Goal: Task Accomplishment & Management: Use online tool/utility

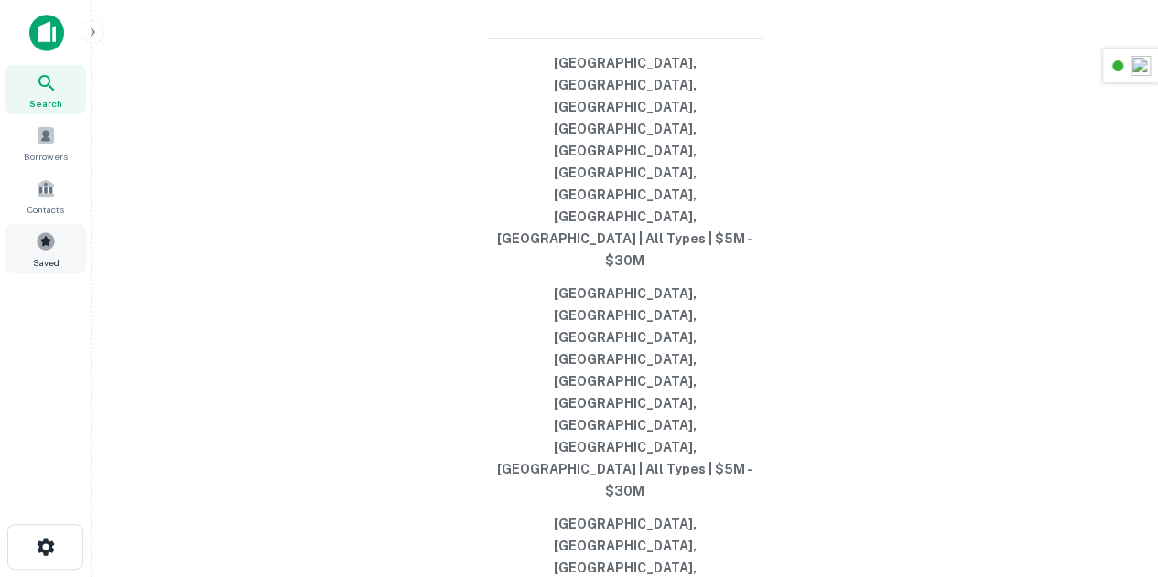
click at [29, 241] on div "Saved" at bounding box center [45, 248] width 81 height 49
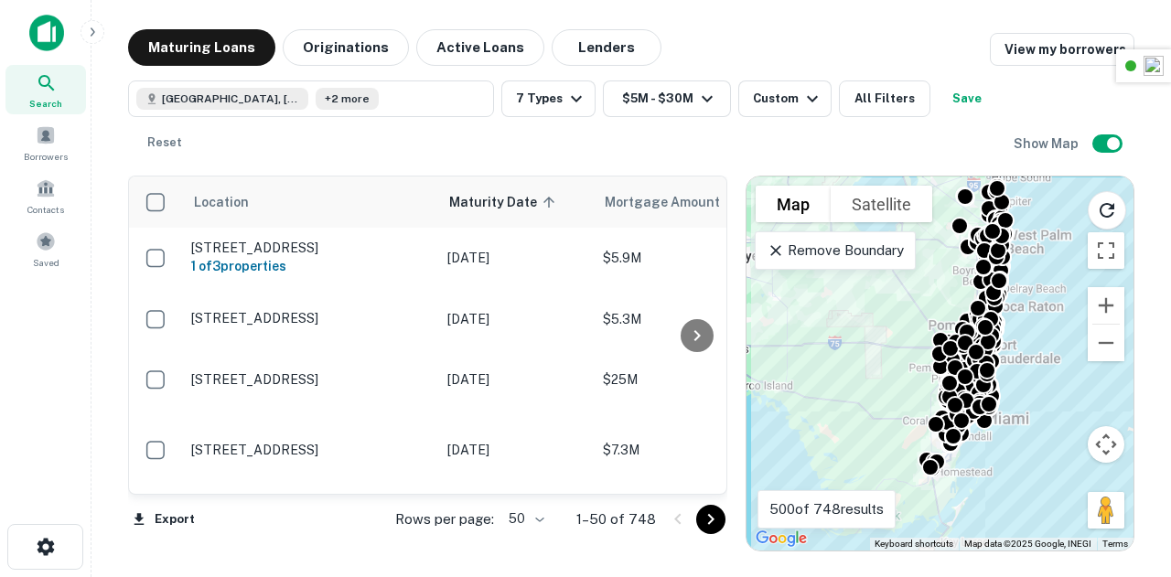
click at [713, 523] on icon "Go to next page" at bounding box center [711, 520] width 22 height 22
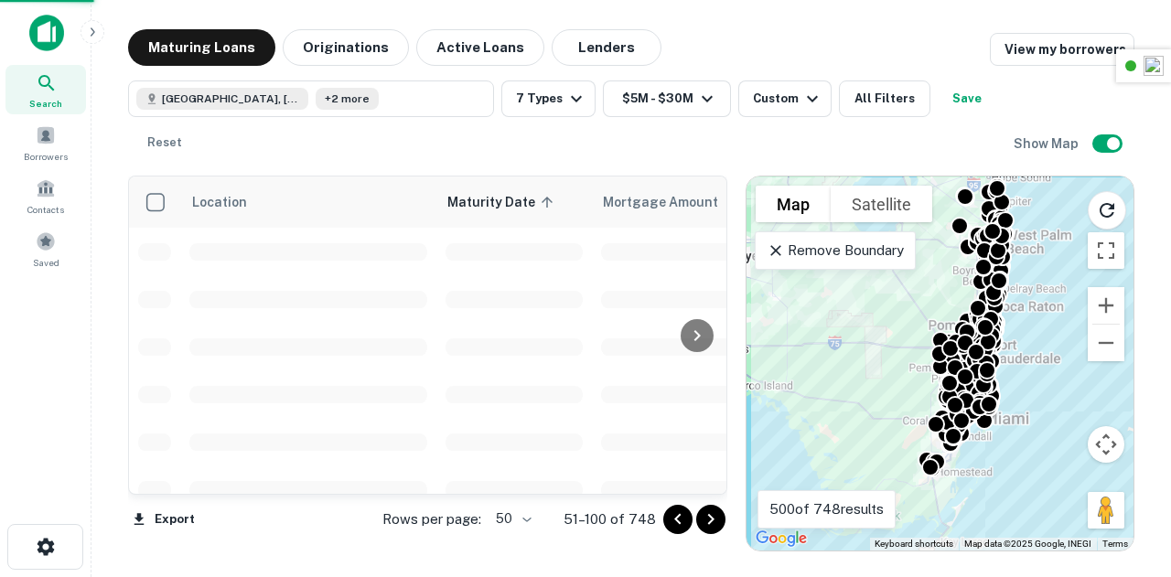
click at [713, 523] on icon "Go to next page" at bounding box center [711, 520] width 22 height 22
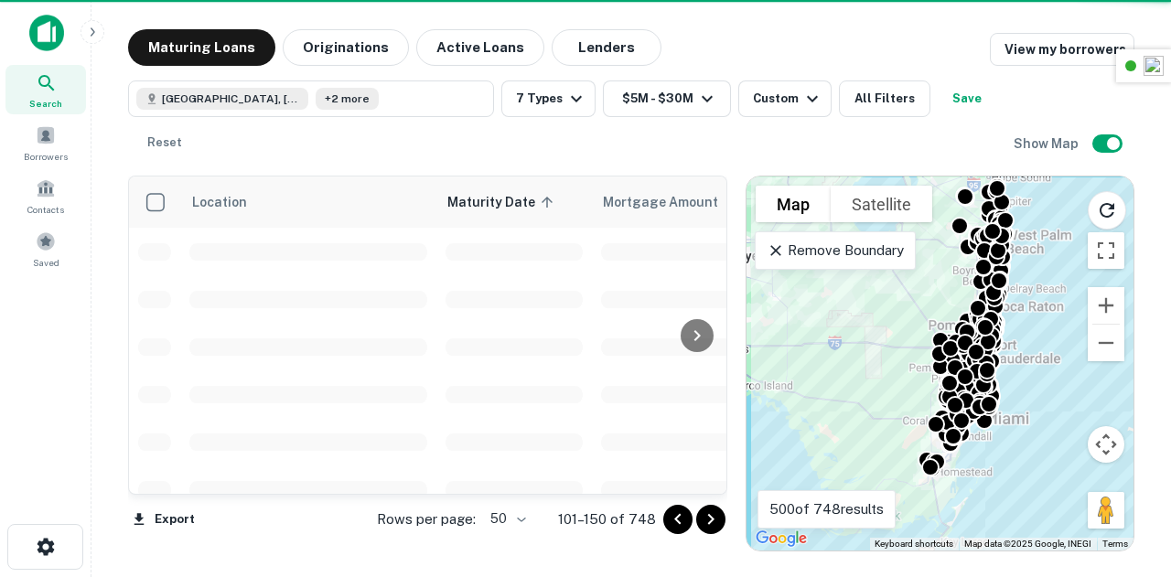
click at [713, 523] on icon "Go to next page" at bounding box center [711, 520] width 22 height 22
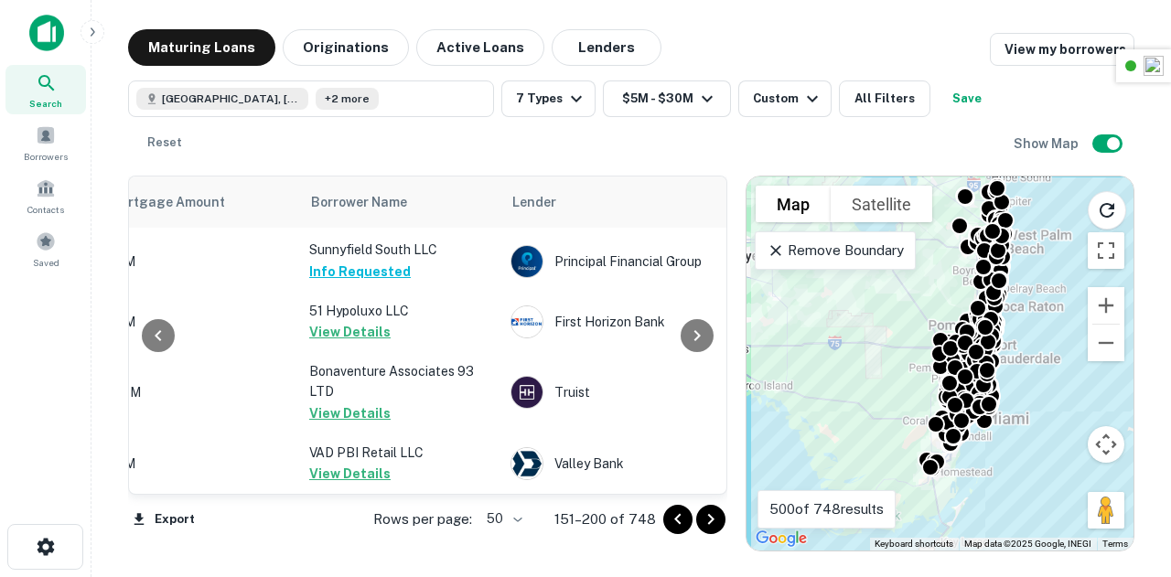
scroll to position [3239, 495]
click at [718, 519] on icon "Go to next page" at bounding box center [711, 520] width 22 height 22
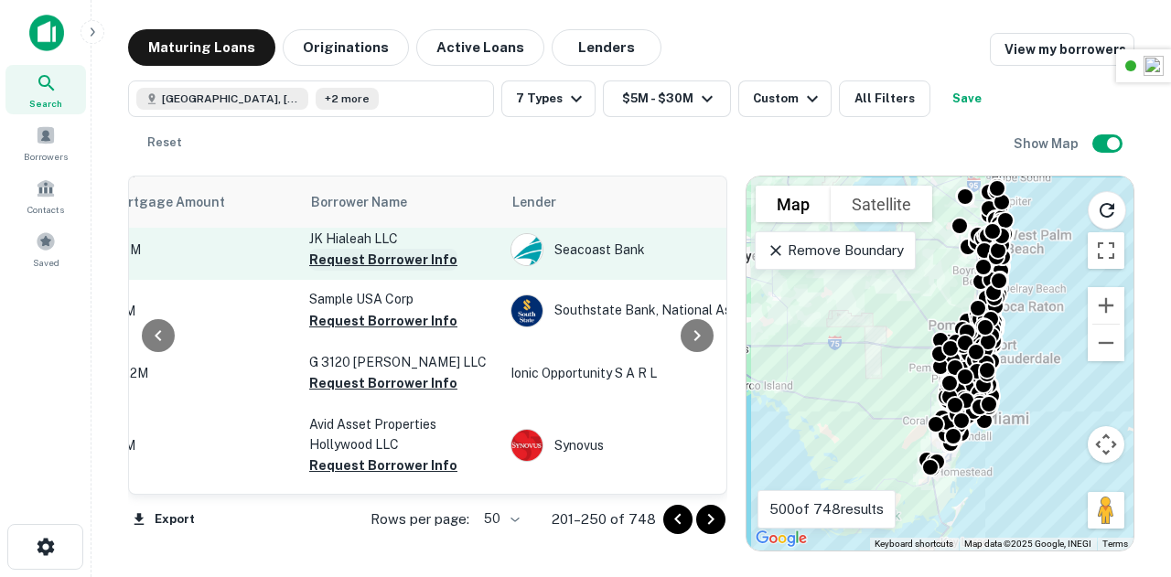
scroll to position [622, 495]
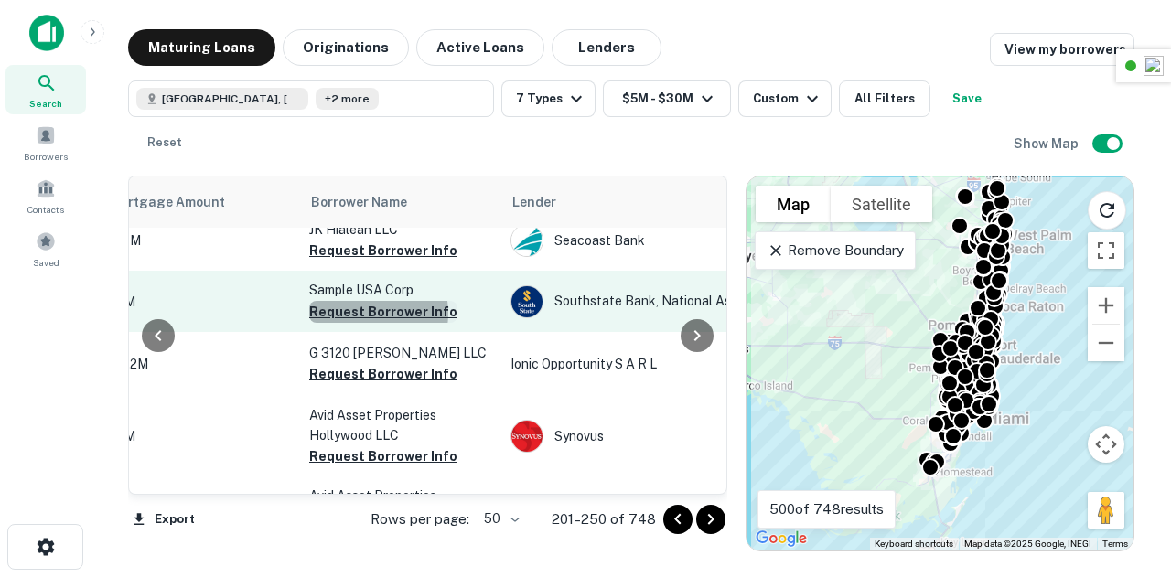
click at [371, 323] on button "Request Borrower Info" at bounding box center [383, 312] width 148 height 22
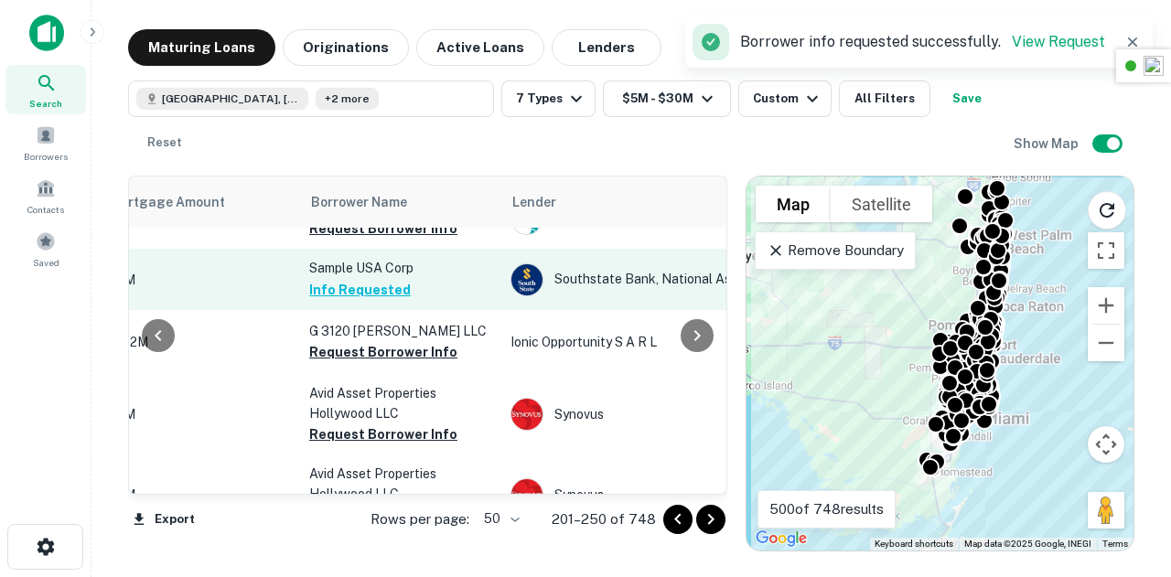
scroll to position [656, 495]
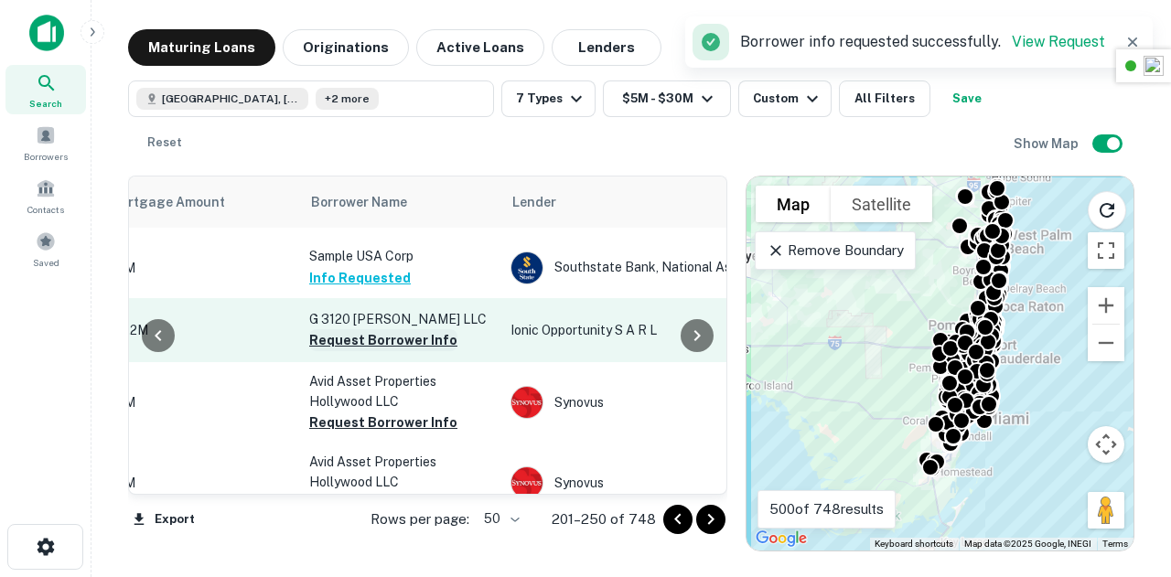
click at [392, 351] on button "Request Borrower Info" at bounding box center [383, 340] width 148 height 22
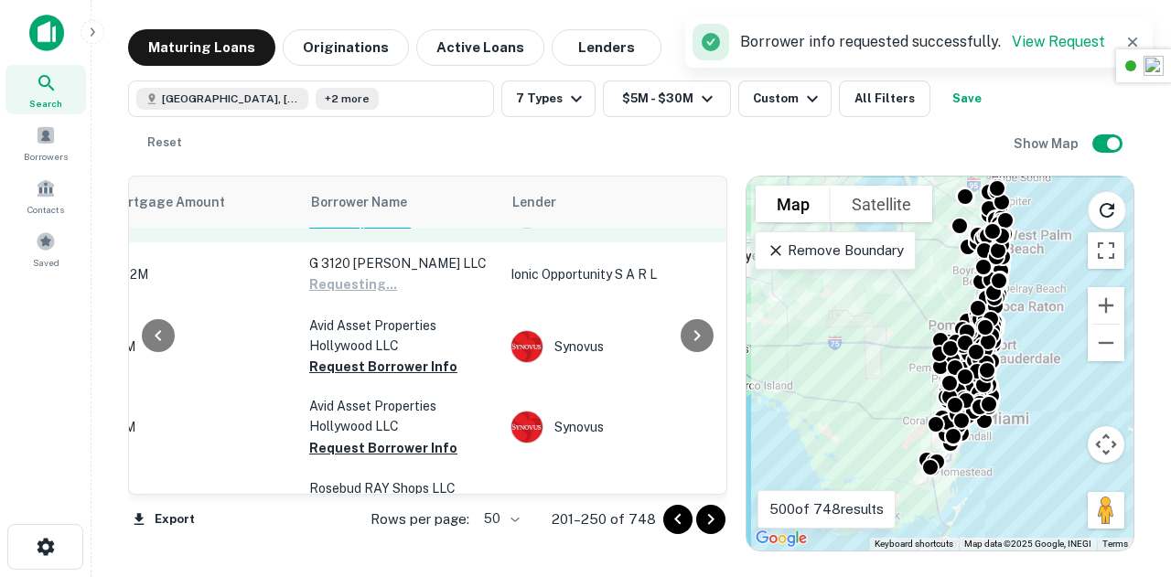
scroll to position [715, 495]
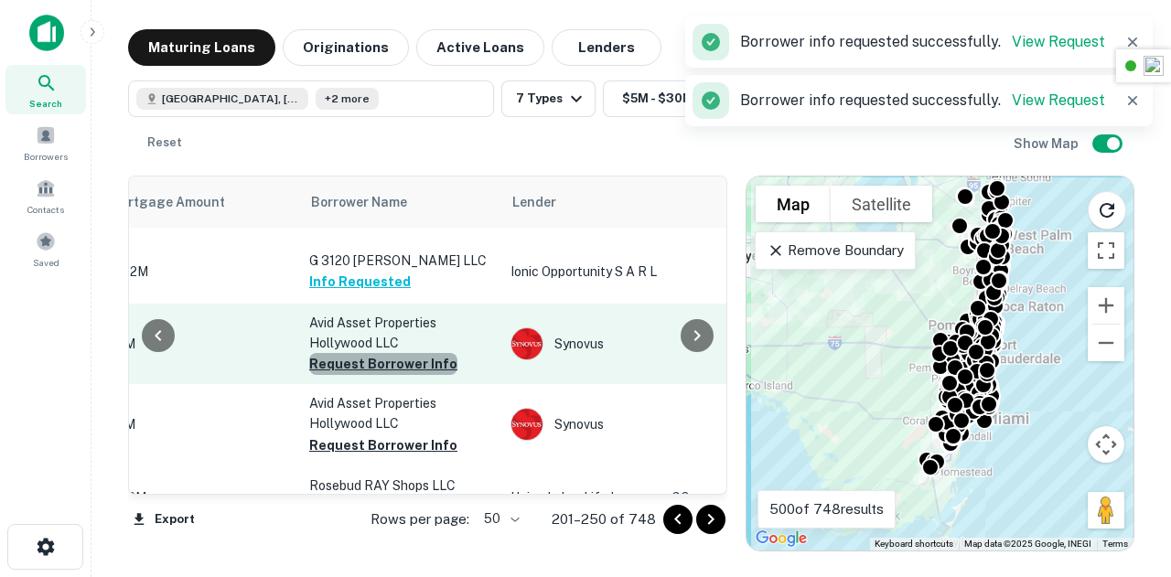
click at [397, 375] on button "Request Borrower Info" at bounding box center [383, 364] width 148 height 22
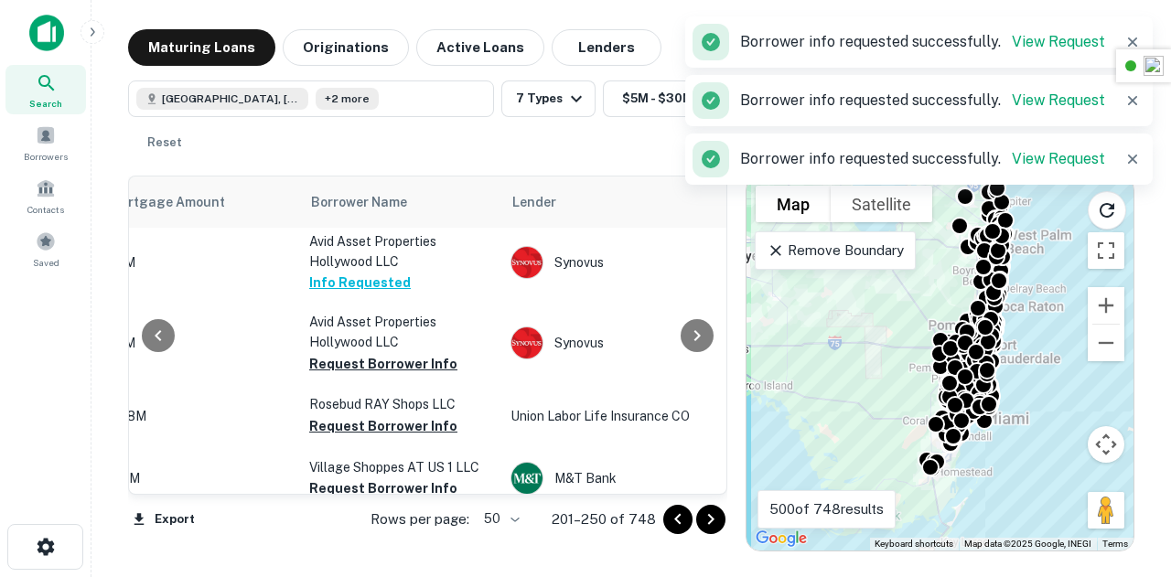
scroll to position [799, 495]
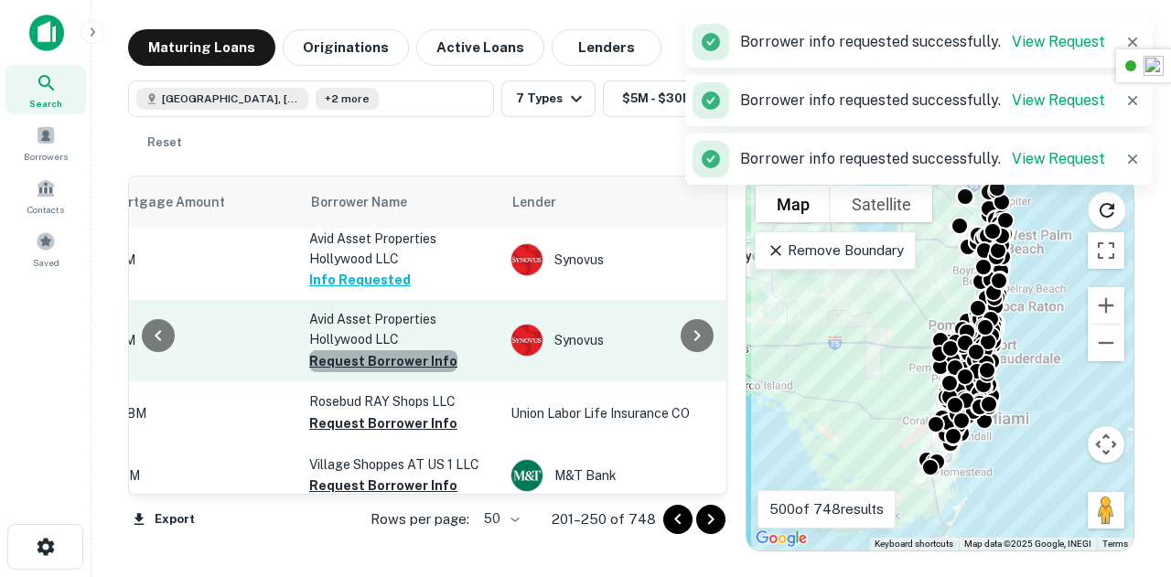
click at [405, 372] on button "Request Borrower Info" at bounding box center [383, 361] width 148 height 22
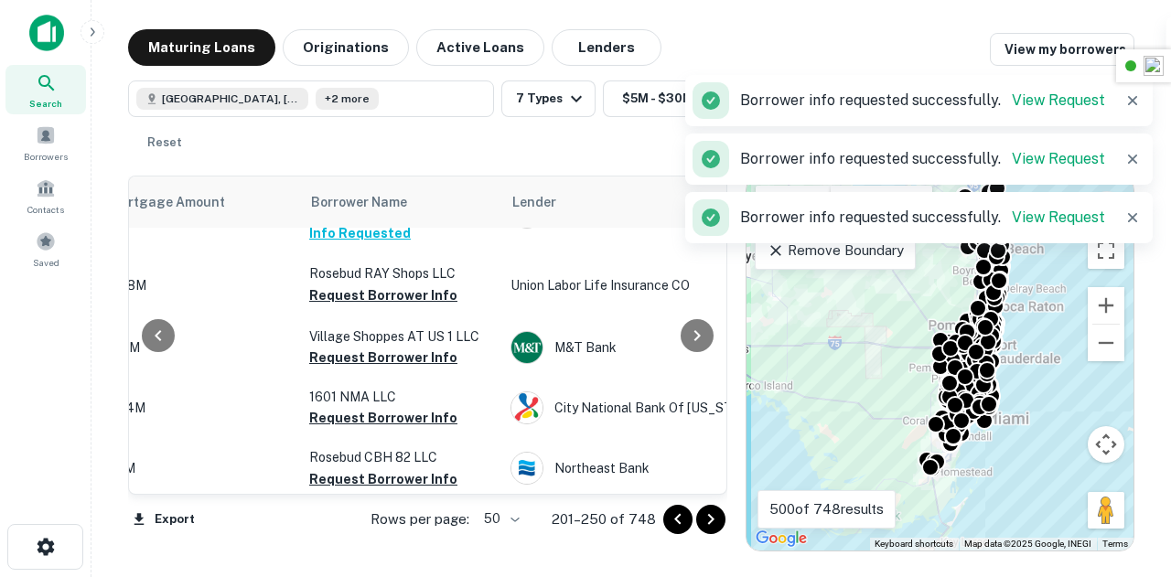
scroll to position [932, 495]
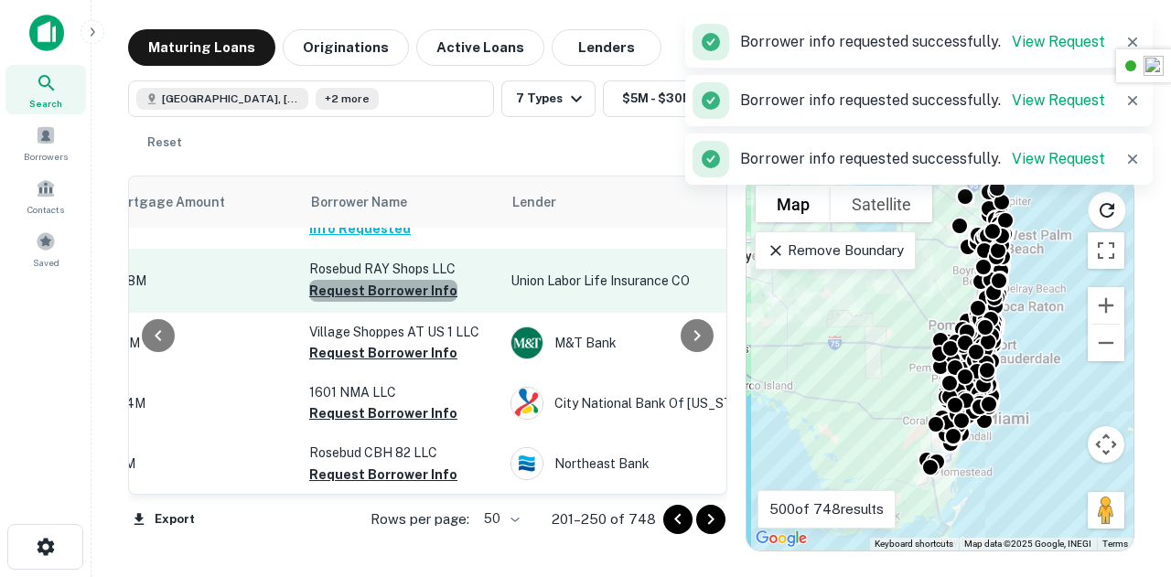
click at [384, 302] on button "Request Borrower Info" at bounding box center [383, 291] width 148 height 22
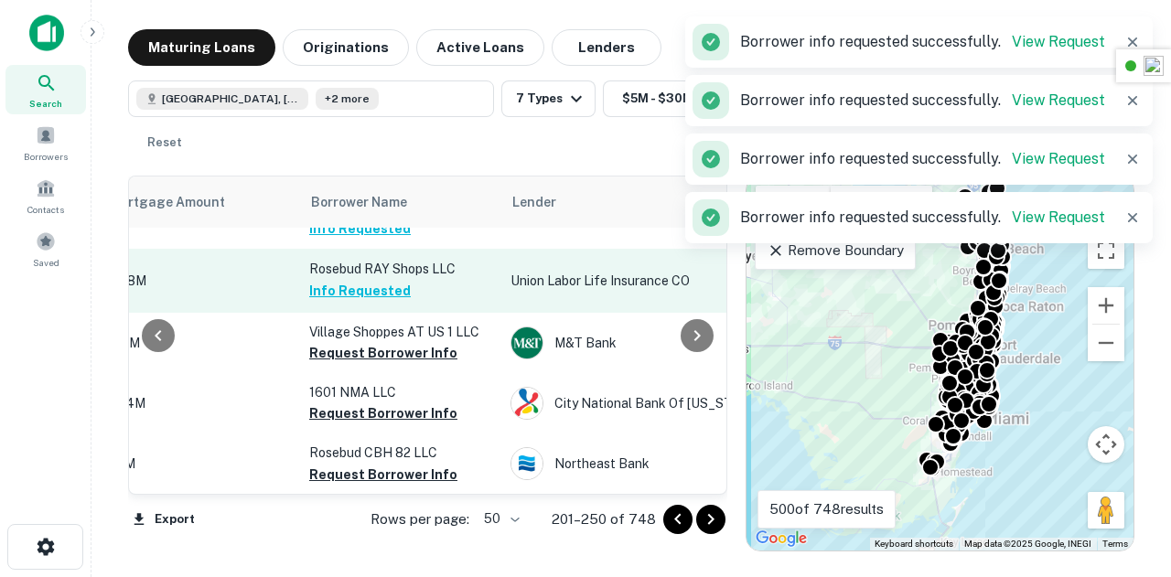
scroll to position [1027, 495]
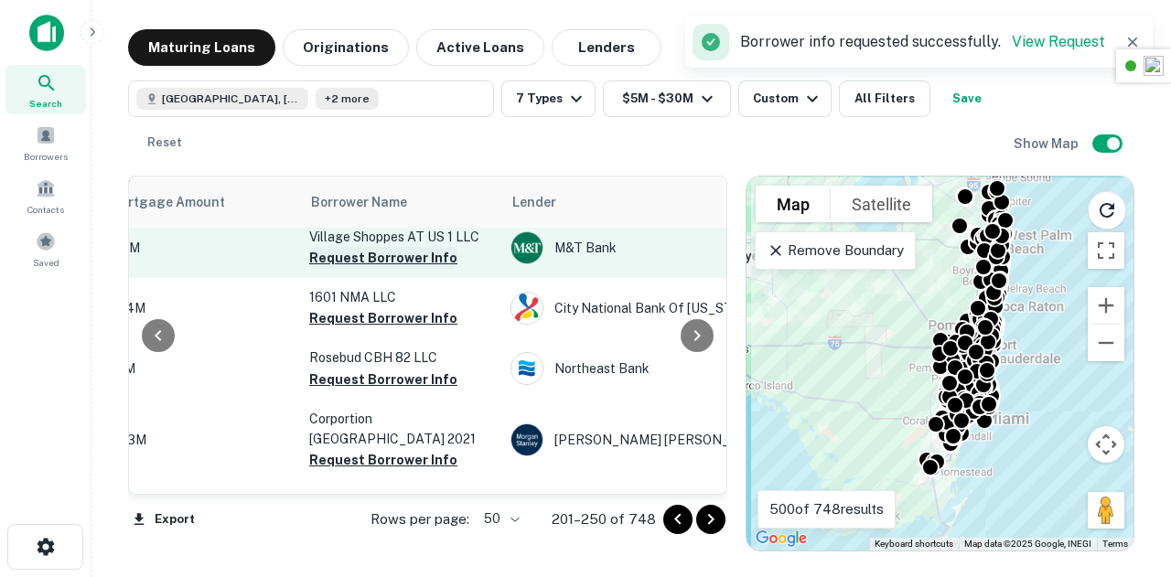
click at [400, 269] on button "Request Borrower Info" at bounding box center [383, 258] width 148 height 22
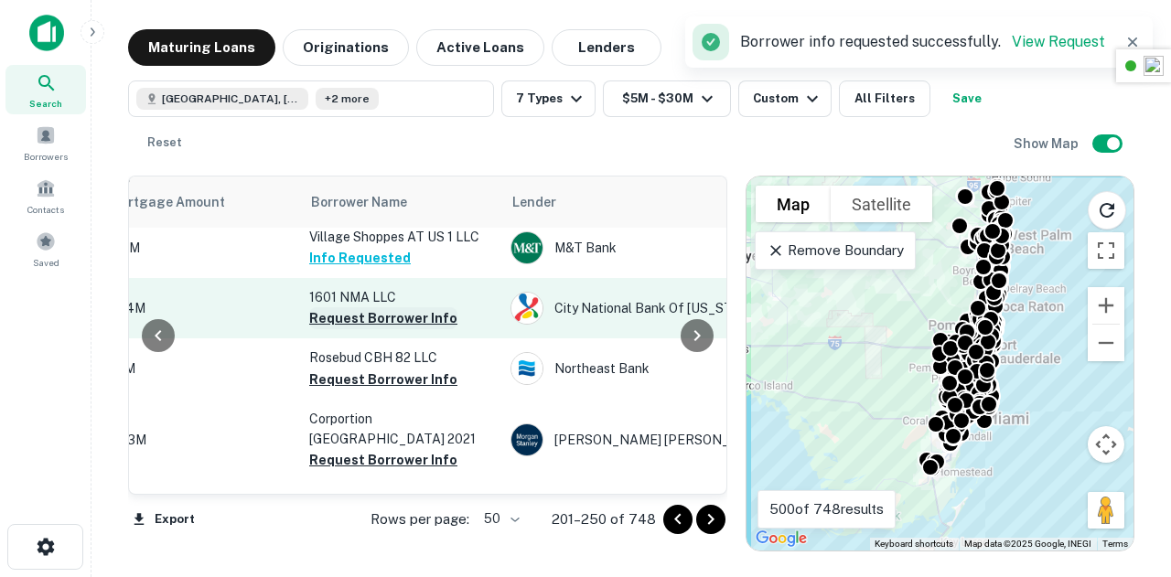
click at [392, 329] on button "Request Borrower Info" at bounding box center [383, 318] width 148 height 22
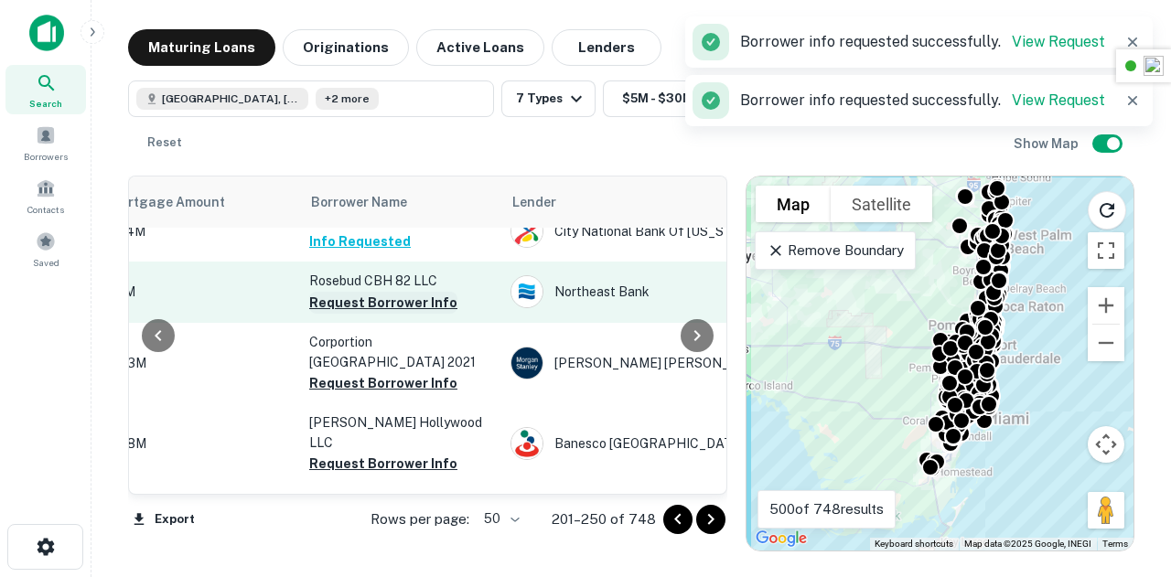
scroll to position [1177, 495]
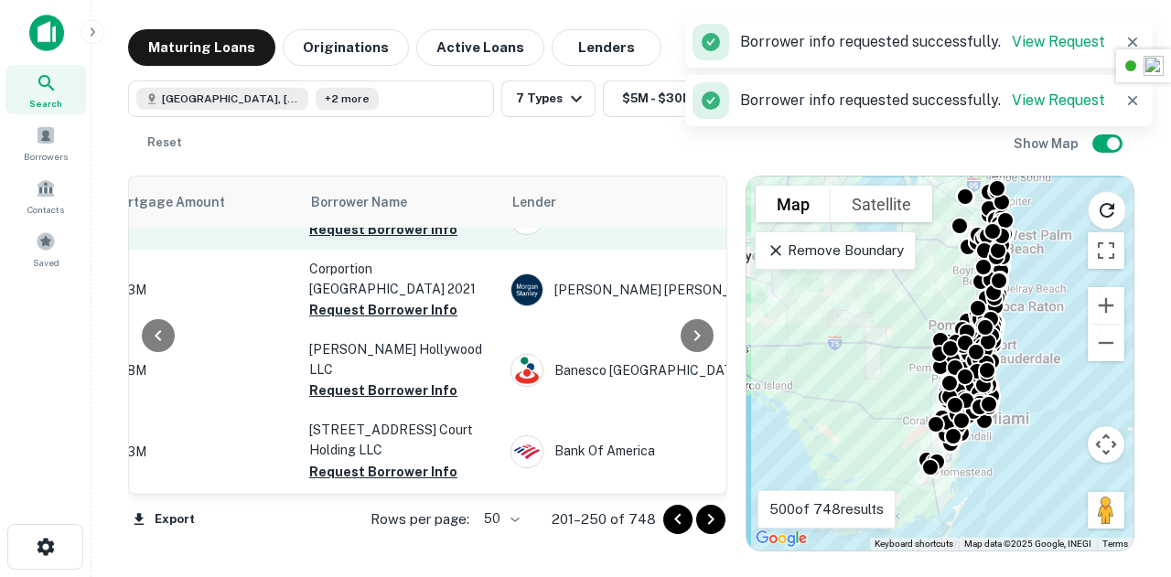
click at [396, 241] on button "Request Borrower Info" at bounding box center [383, 230] width 148 height 22
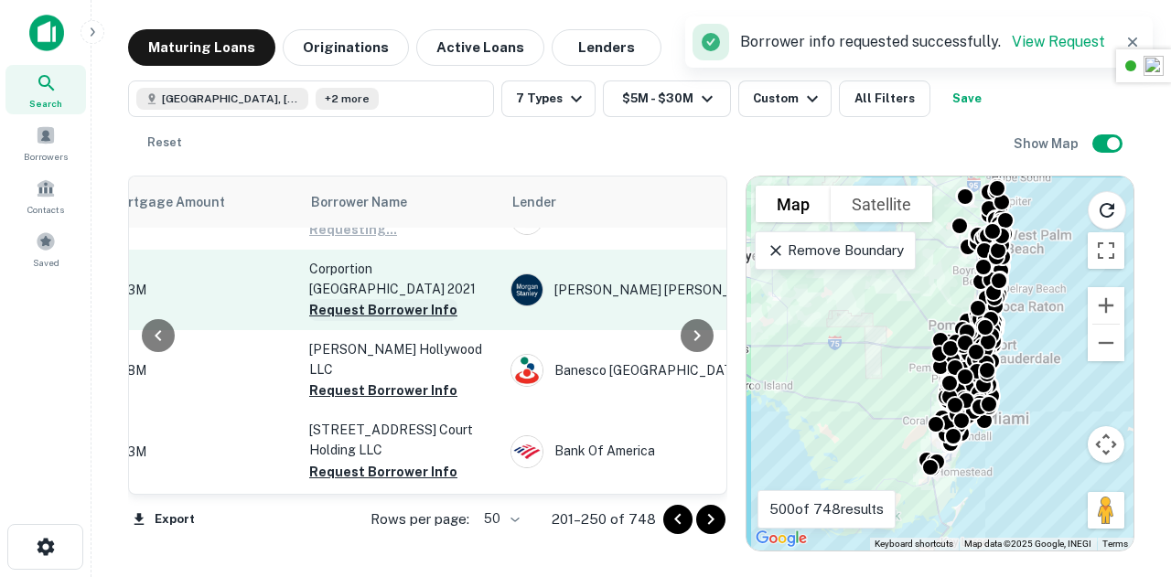
click at [391, 321] on button "Request Borrower Info" at bounding box center [383, 310] width 148 height 22
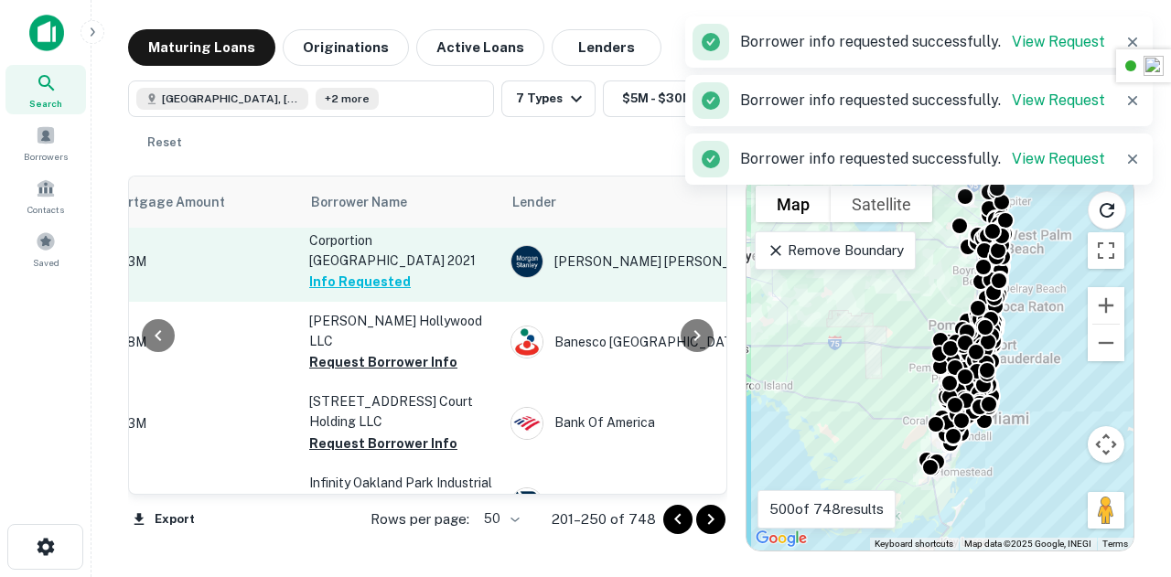
scroll to position [1277, 495]
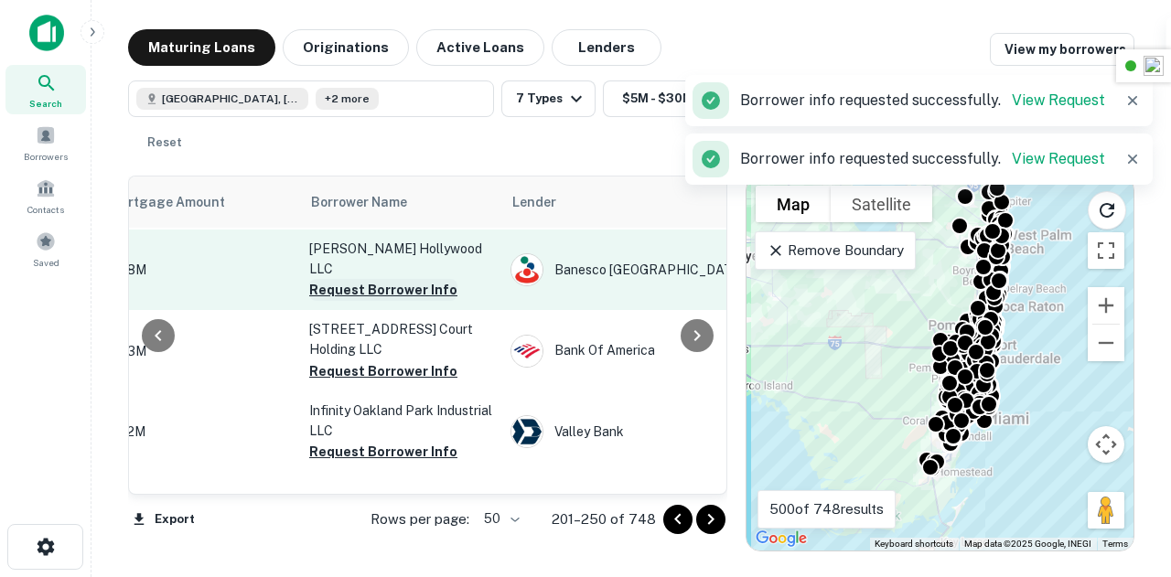
click at [380, 301] on button "Request Borrower Info" at bounding box center [383, 290] width 148 height 22
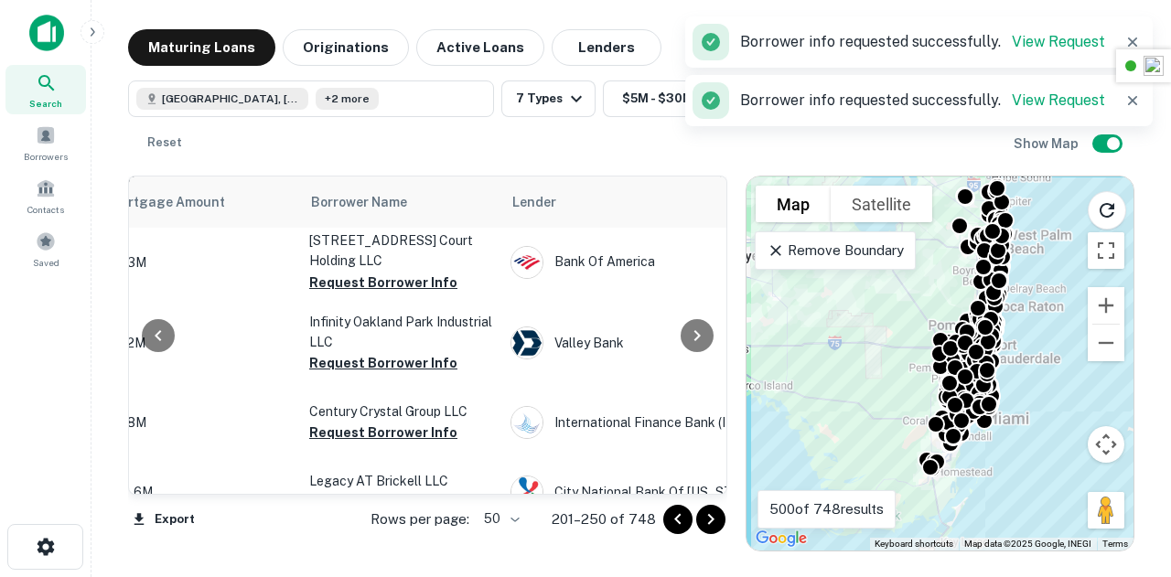
scroll to position [1367, 495]
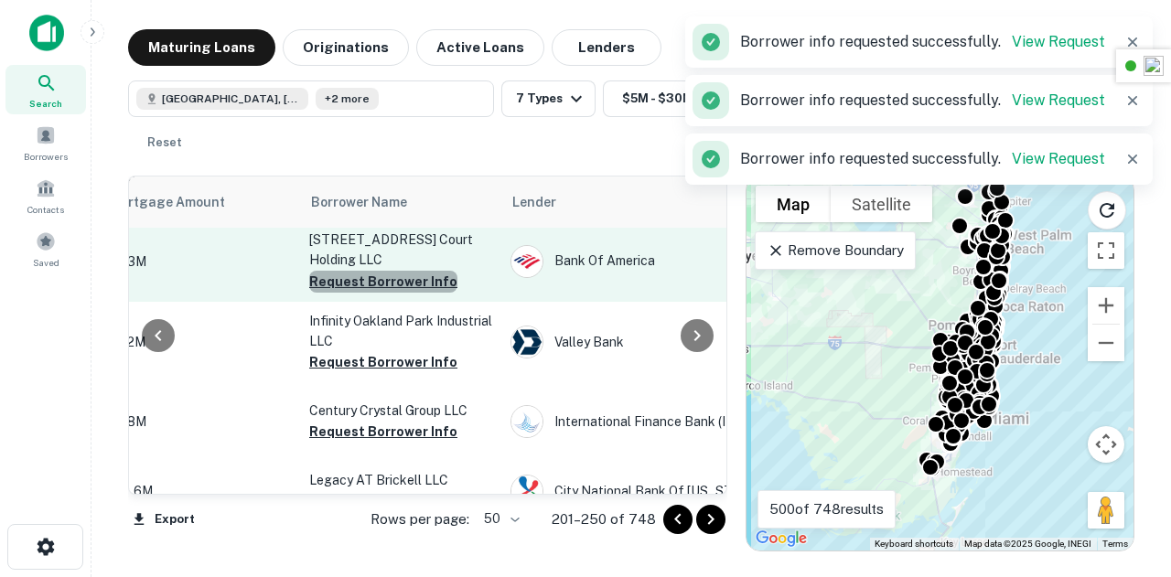
click at [389, 293] on button "Request Borrower Info" at bounding box center [383, 282] width 148 height 22
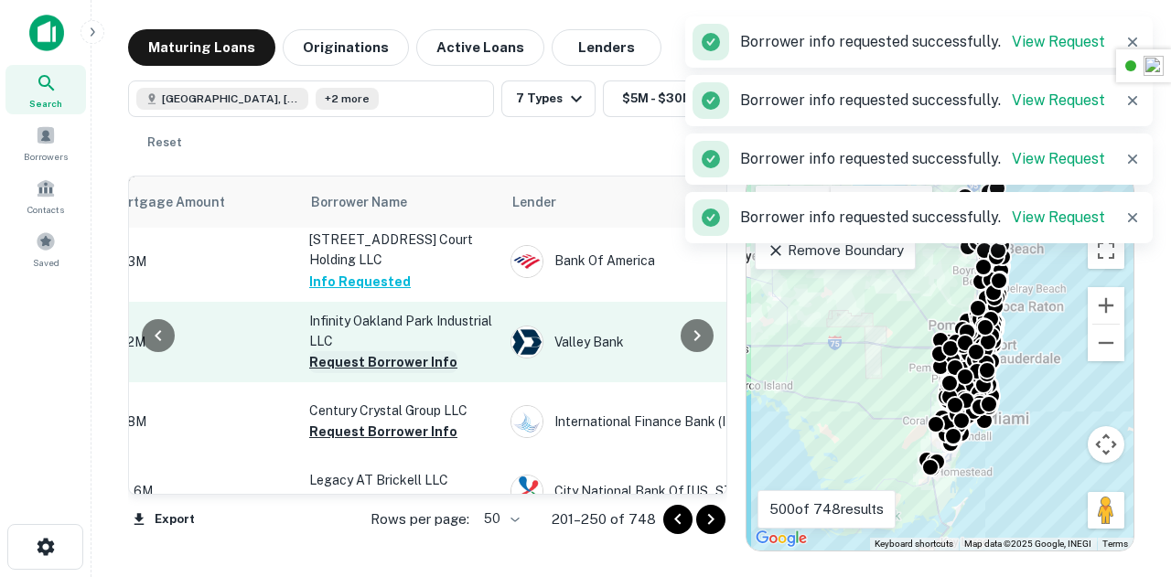
click at [397, 373] on button "Request Borrower Info" at bounding box center [383, 362] width 148 height 22
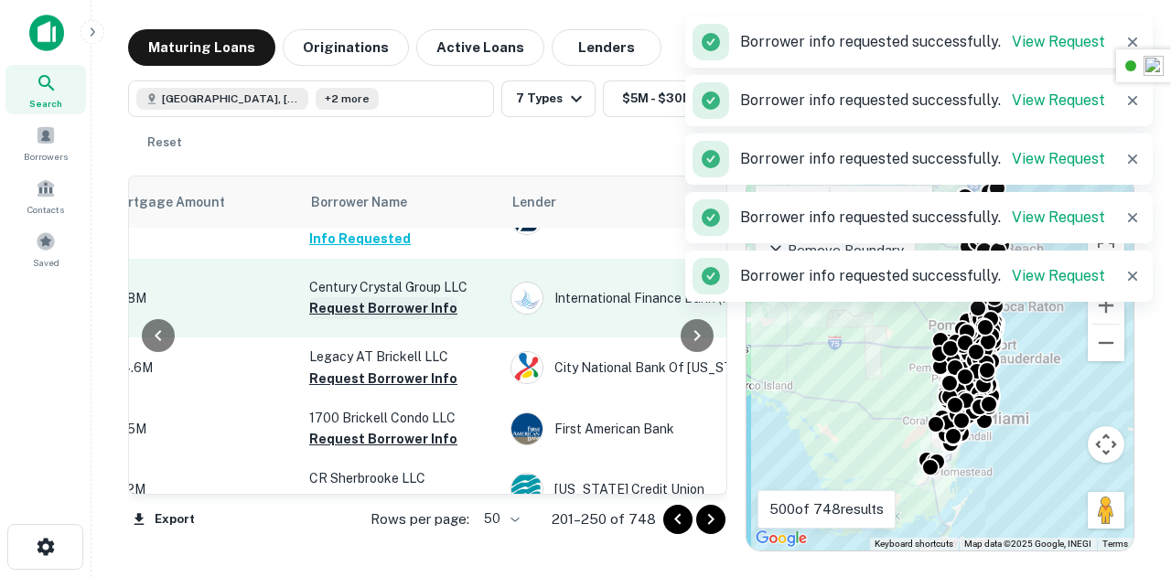
click at [399, 319] on button "Request Borrower Info" at bounding box center [383, 308] width 148 height 22
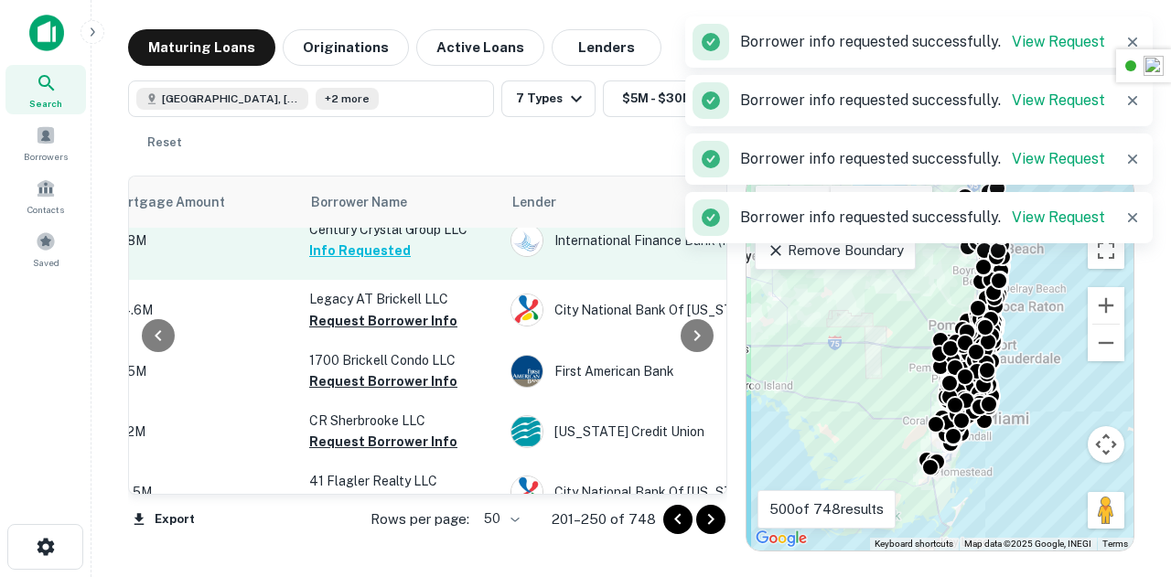
scroll to position [1557, 495]
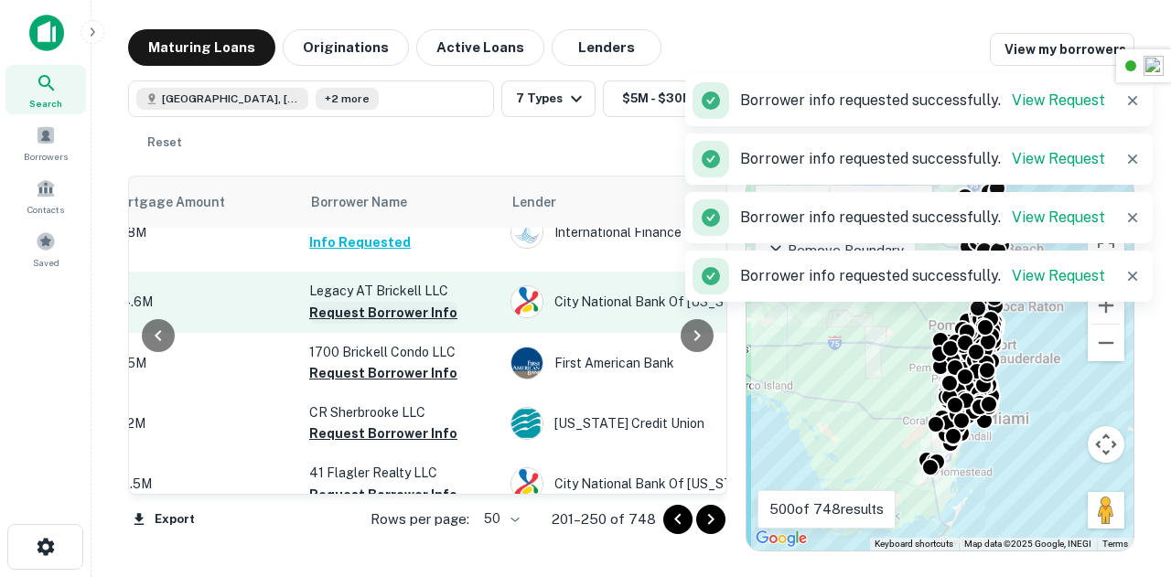
click at [419, 324] on button "Request Borrower Info" at bounding box center [383, 313] width 148 height 22
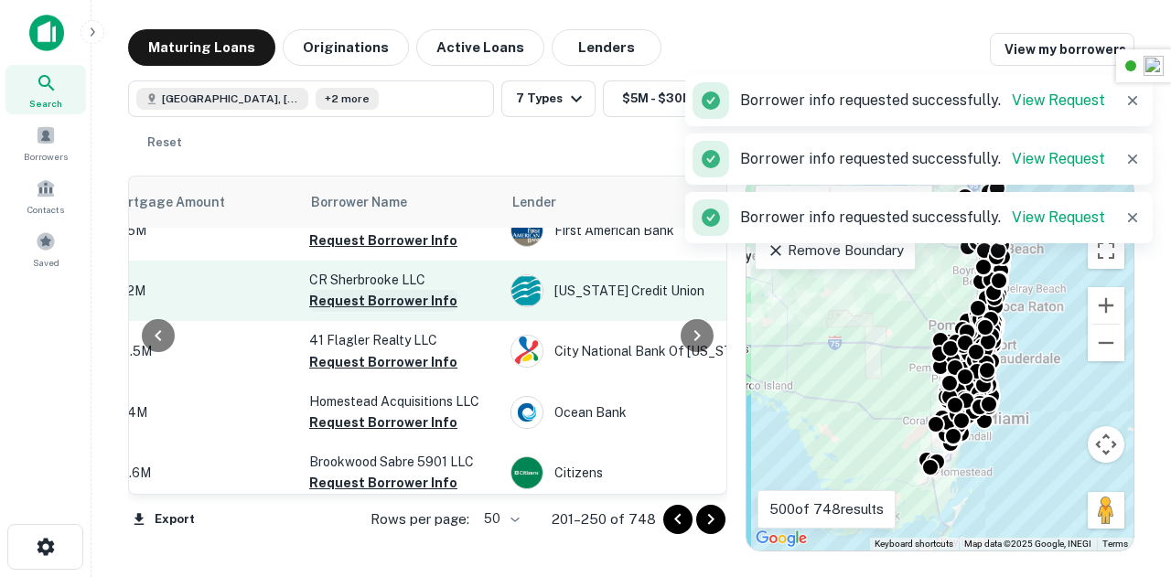
scroll to position [1690, 495]
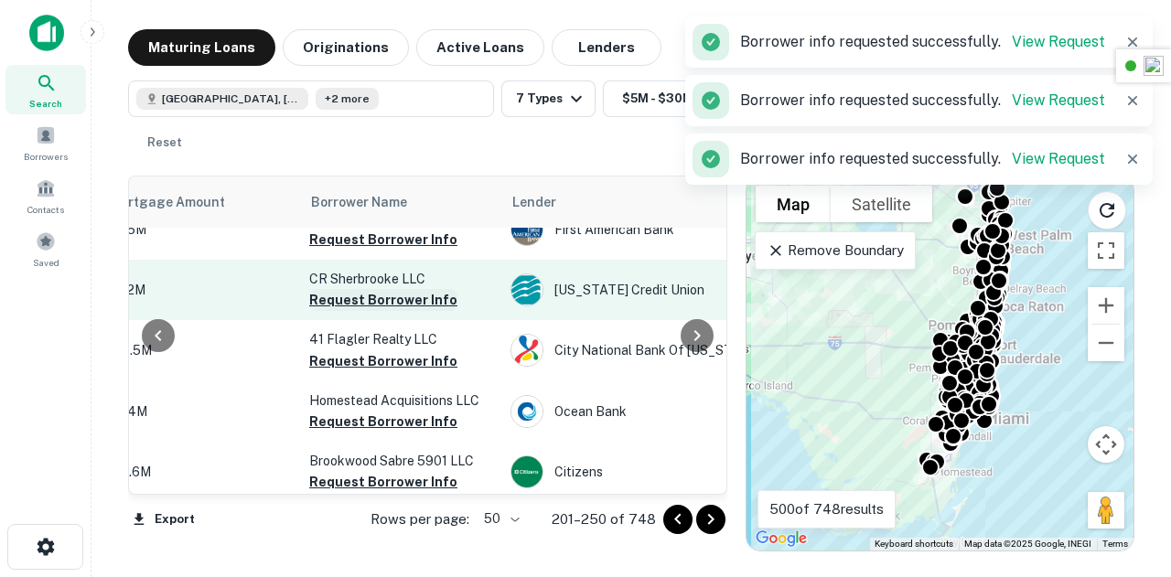
click at [396, 311] on button "Request Borrower Info" at bounding box center [383, 300] width 148 height 22
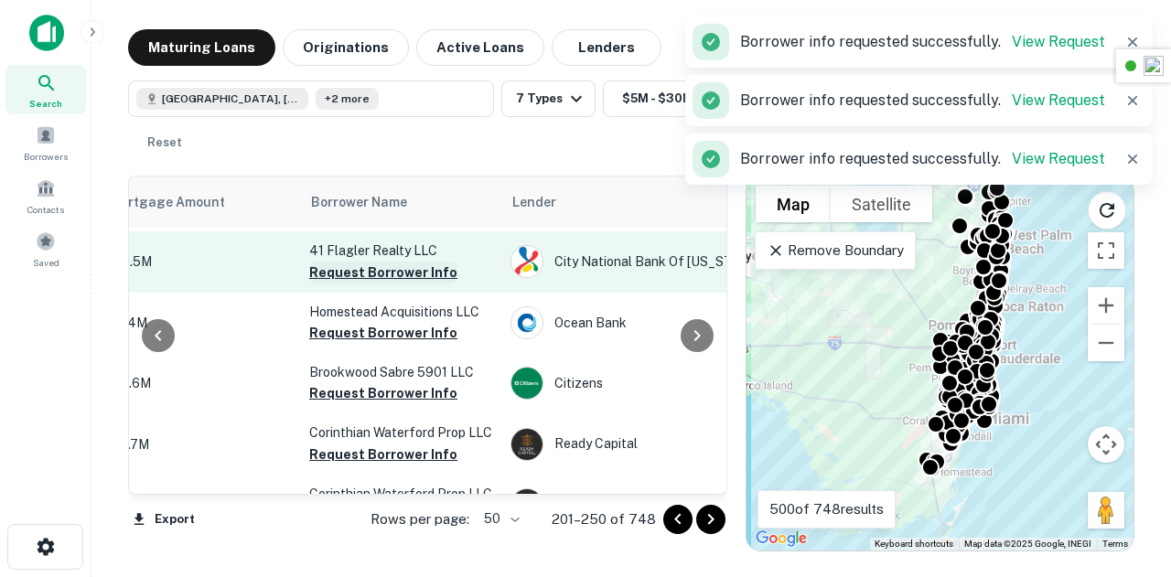
scroll to position [1780, 495]
click at [390, 283] on button "Request Borrower Info" at bounding box center [383, 272] width 148 height 22
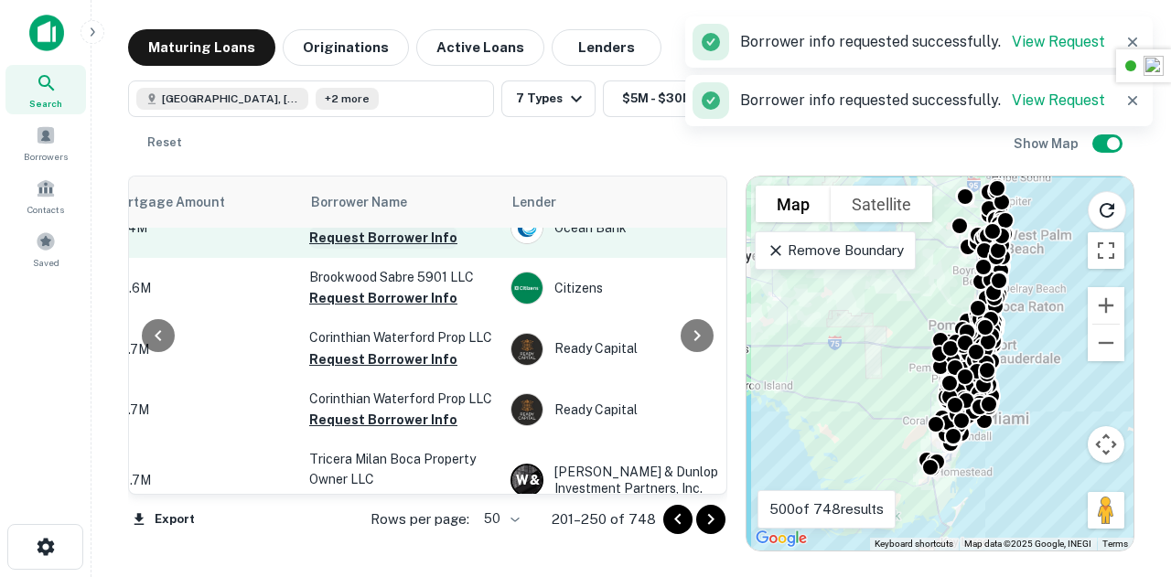
scroll to position [1875, 495]
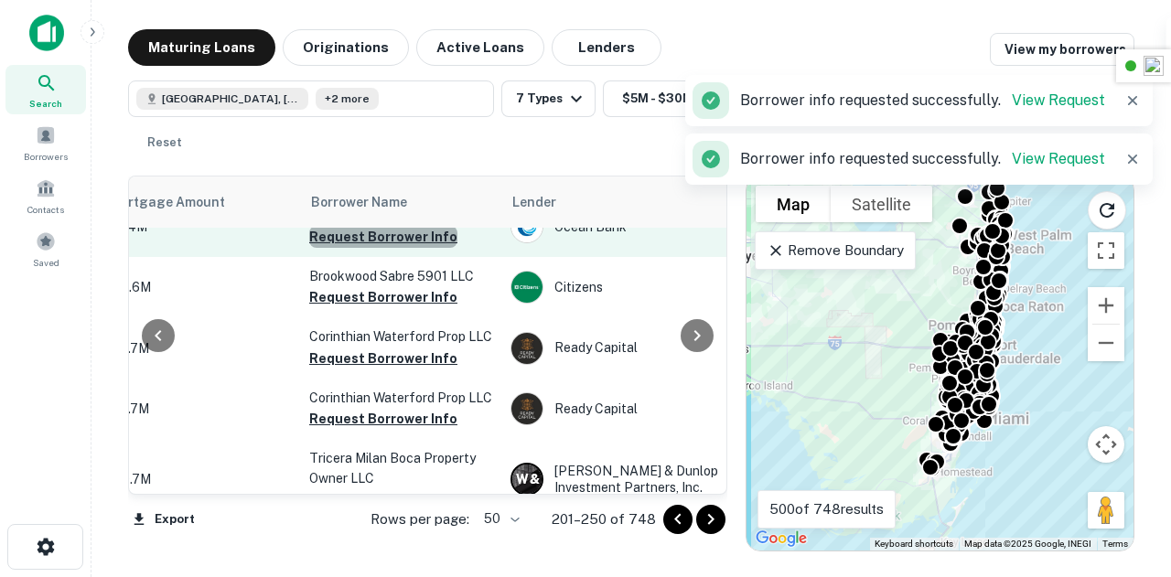
click at [404, 248] on button "Request Borrower Info" at bounding box center [383, 237] width 148 height 22
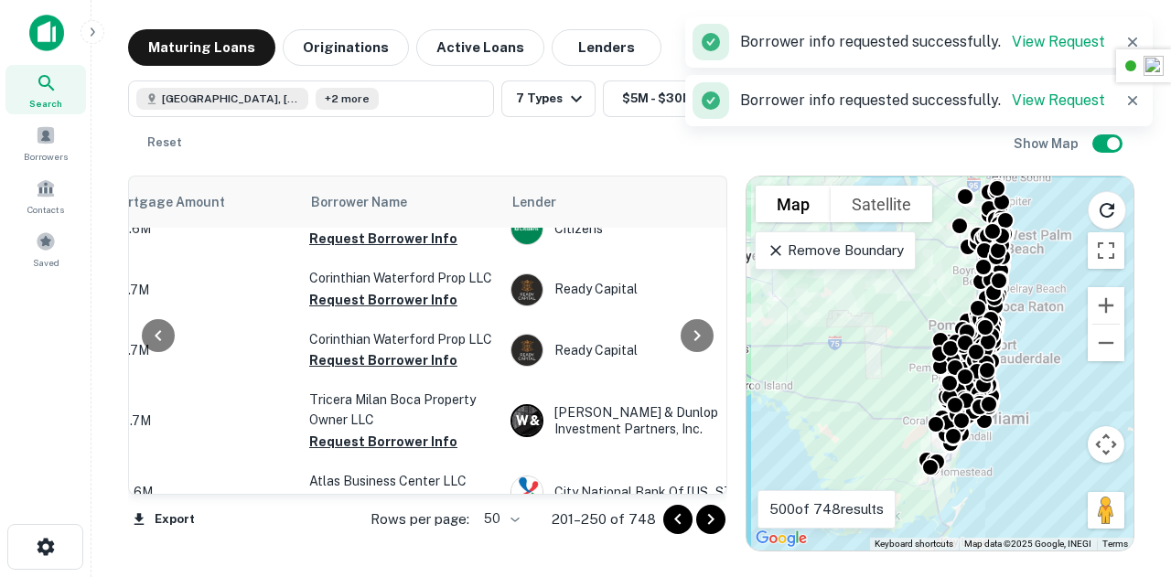
scroll to position [1935, 495]
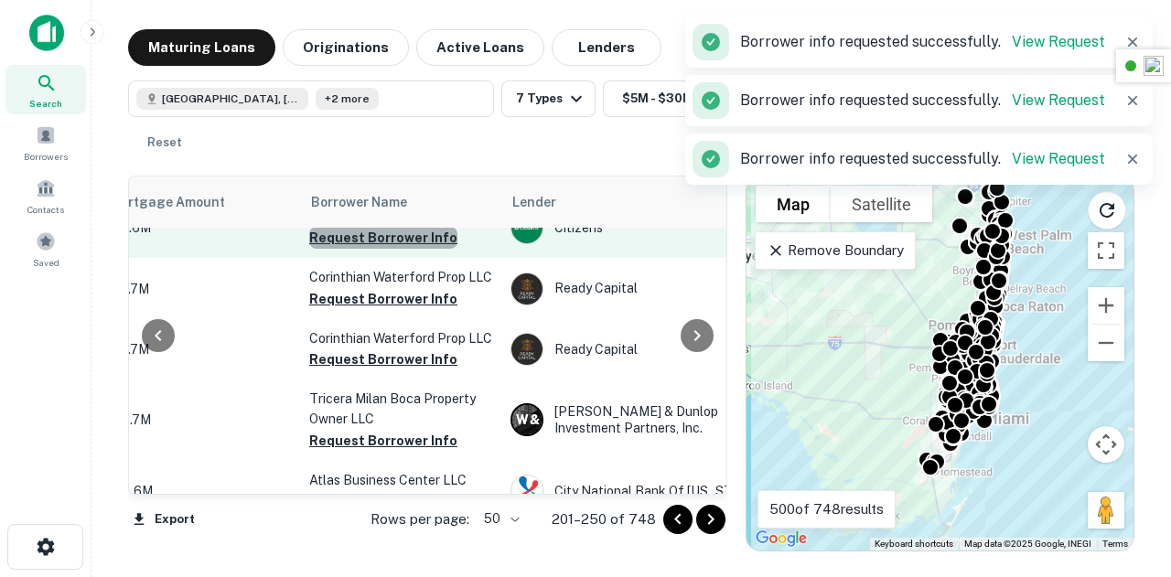
click at [392, 249] on button "Request Borrower Info" at bounding box center [383, 238] width 148 height 22
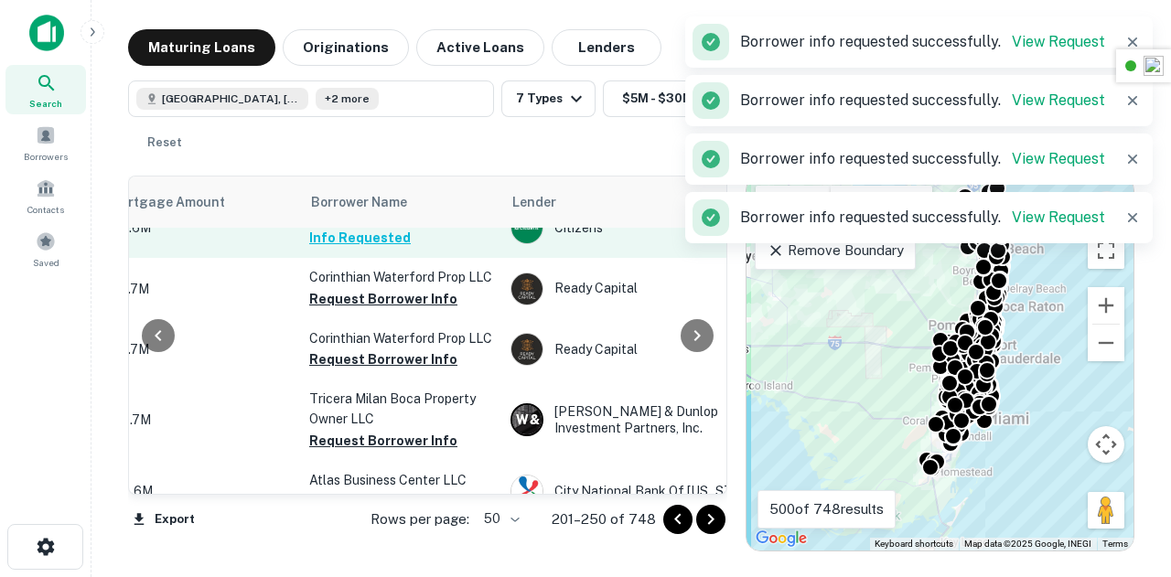
scroll to position [1964, 495]
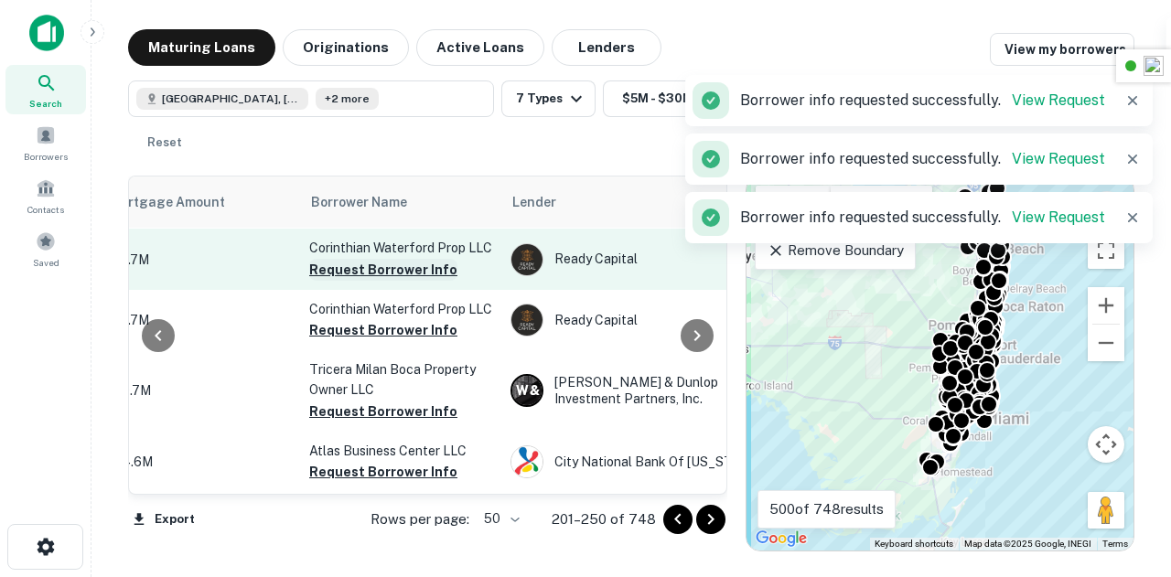
click at [401, 281] on button "Request Borrower Info" at bounding box center [383, 270] width 148 height 22
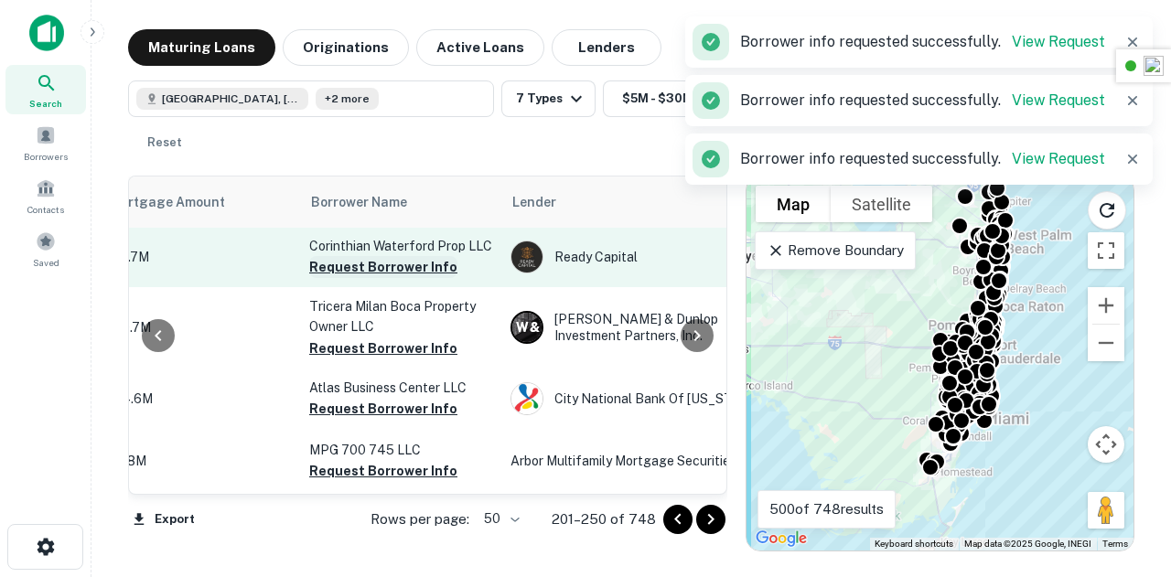
scroll to position [2028, 495]
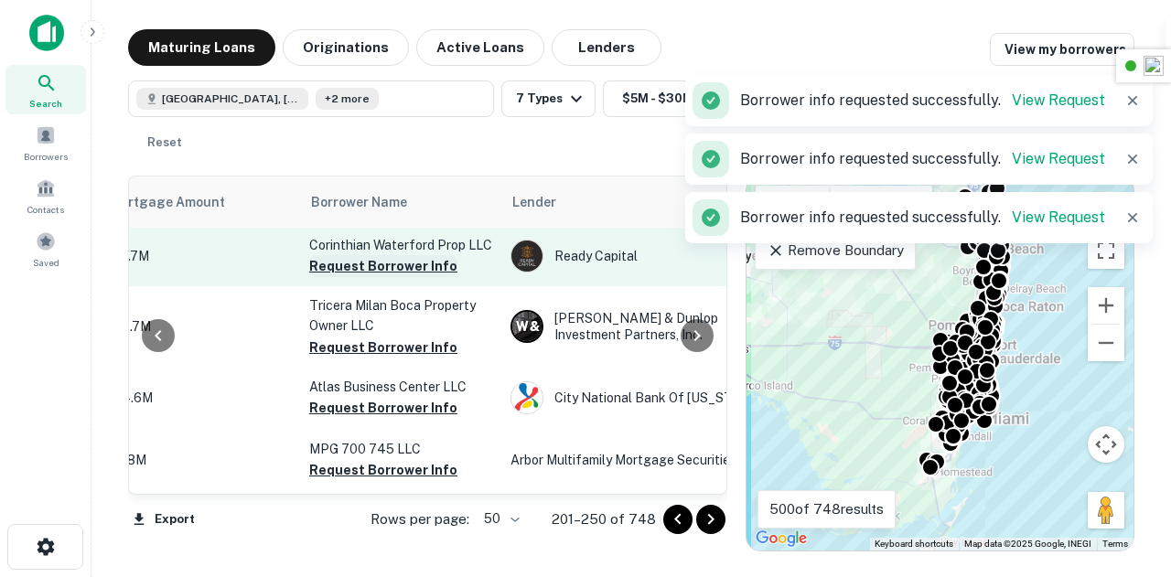
click at [378, 277] on button "Request Borrower Info" at bounding box center [383, 266] width 148 height 22
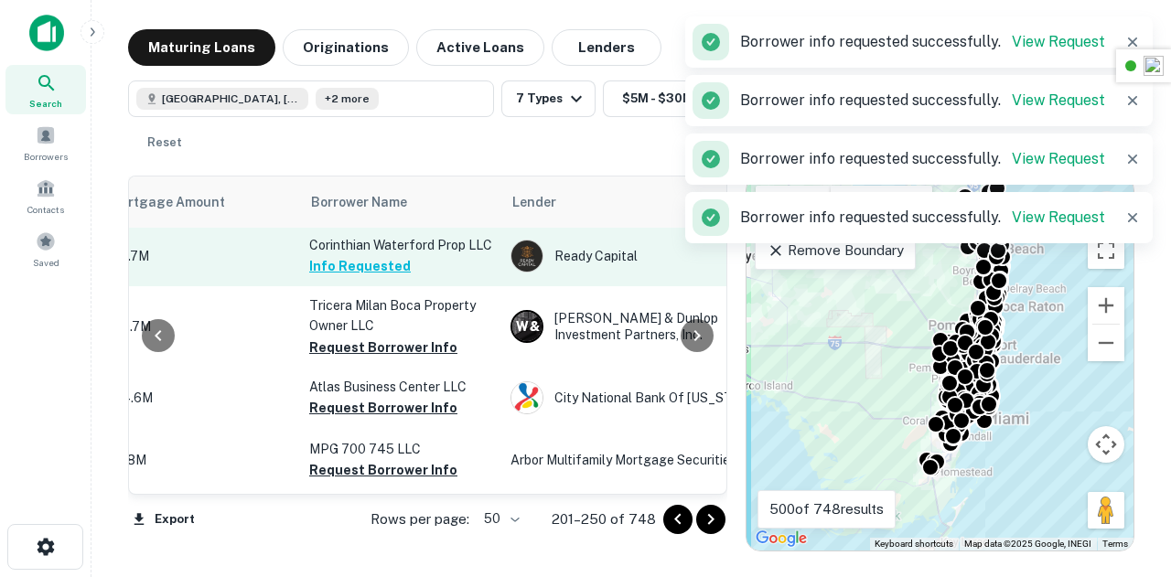
scroll to position [2064, 495]
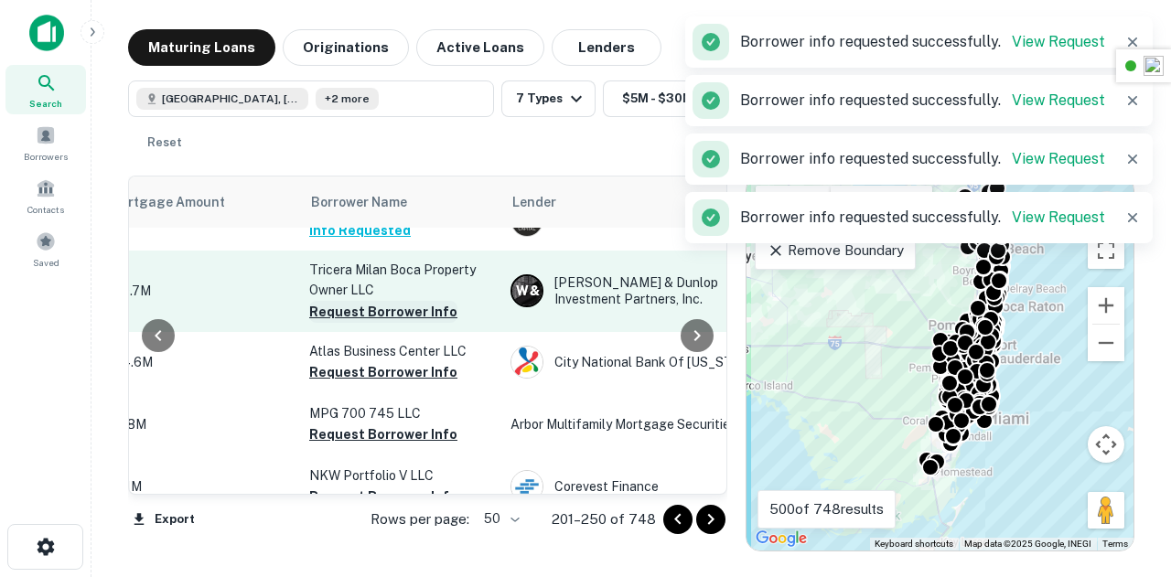
click at [392, 323] on button "Request Borrower Info" at bounding box center [383, 312] width 148 height 22
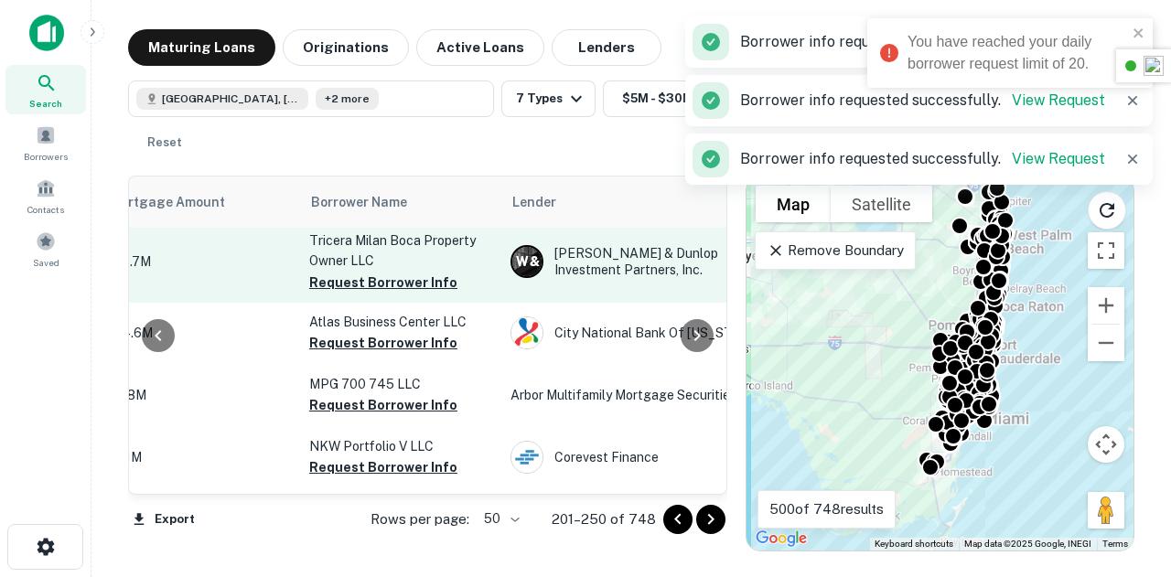
scroll to position [2142, 495]
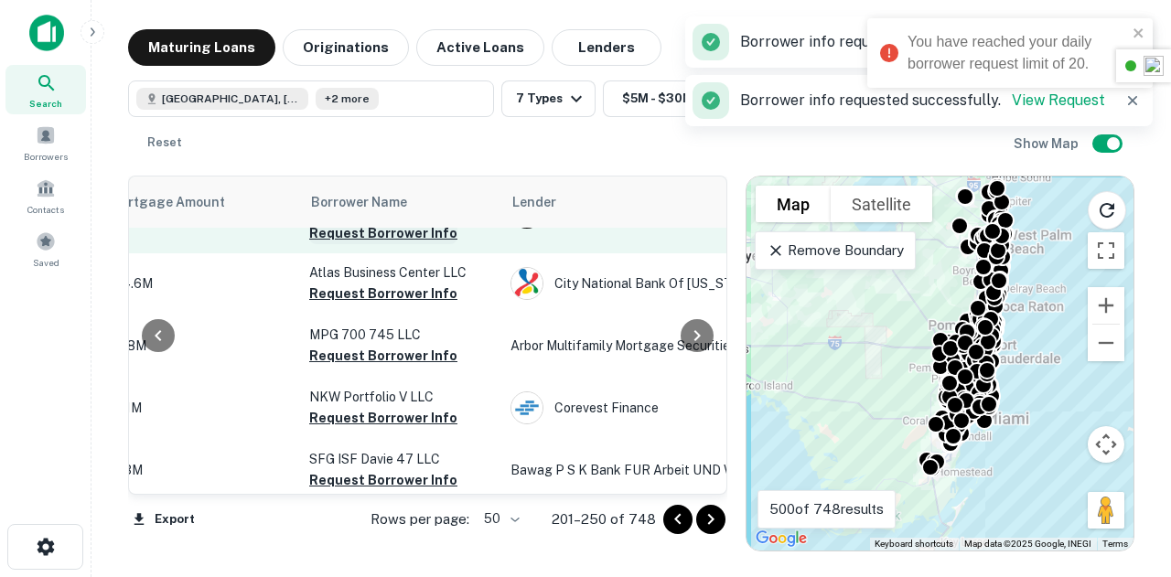
click at [393, 244] on button "Request Borrower Info" at bounding box center [383, 233] width 148 height 22
